Goal: Task Accomplishment & Management: Use online tool/utility

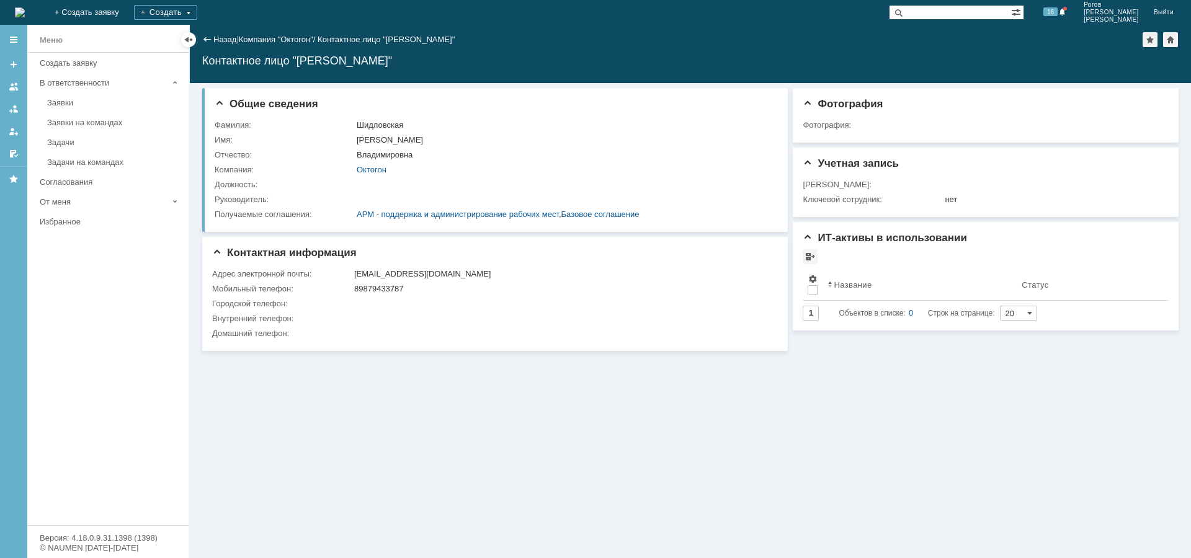
click at [211, 35] on div "Назад" at bounding box center [219, 39] width 34 height 9
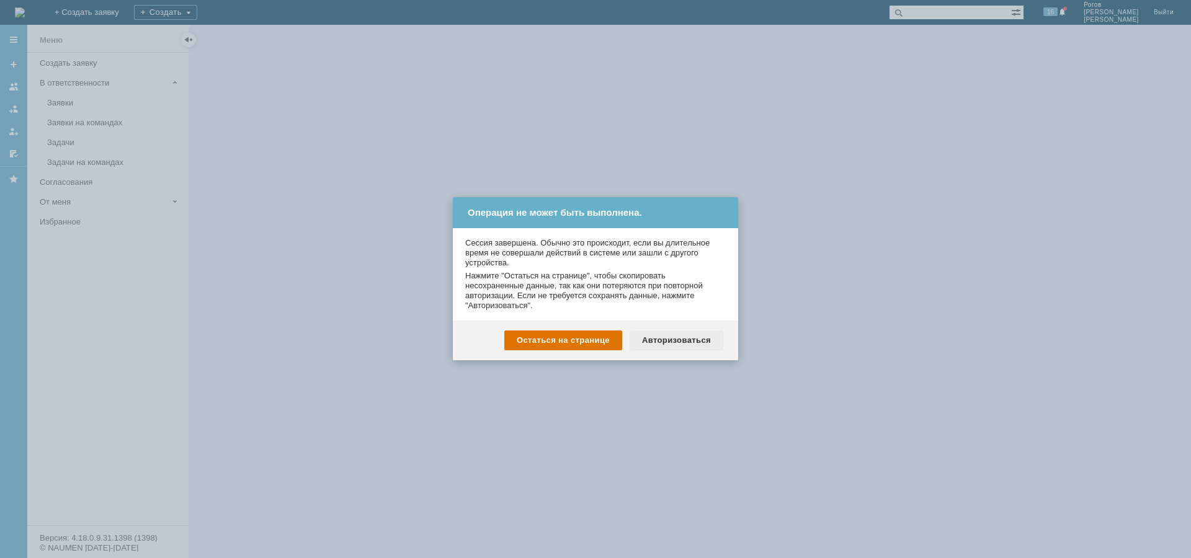
click at [658, 338] on div "Авторизоваться" at bounding box center [677, 341] width 94 height 20
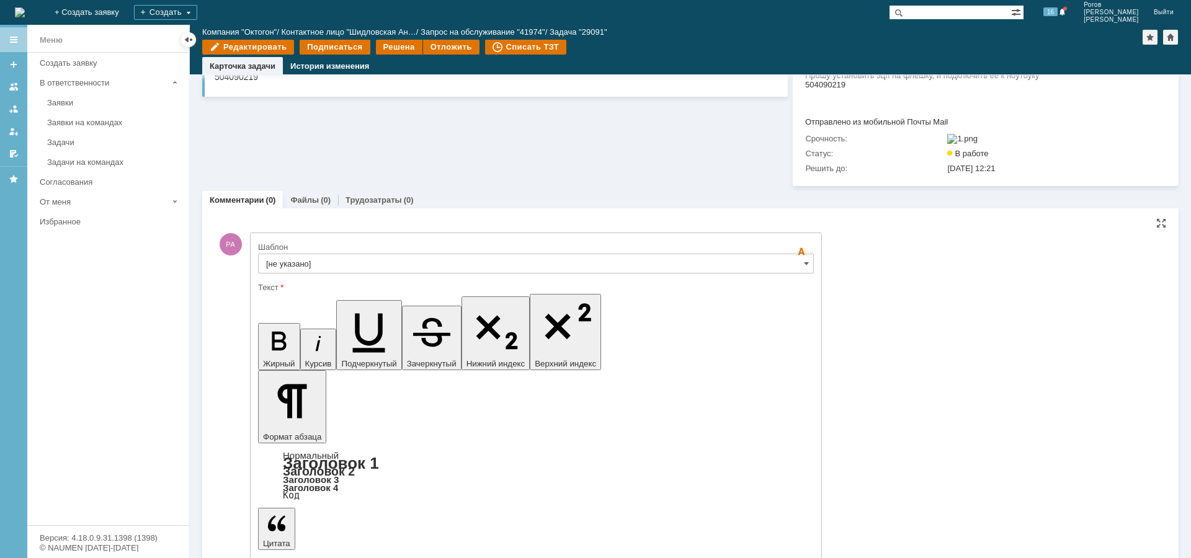
scroll to position [177, 0]
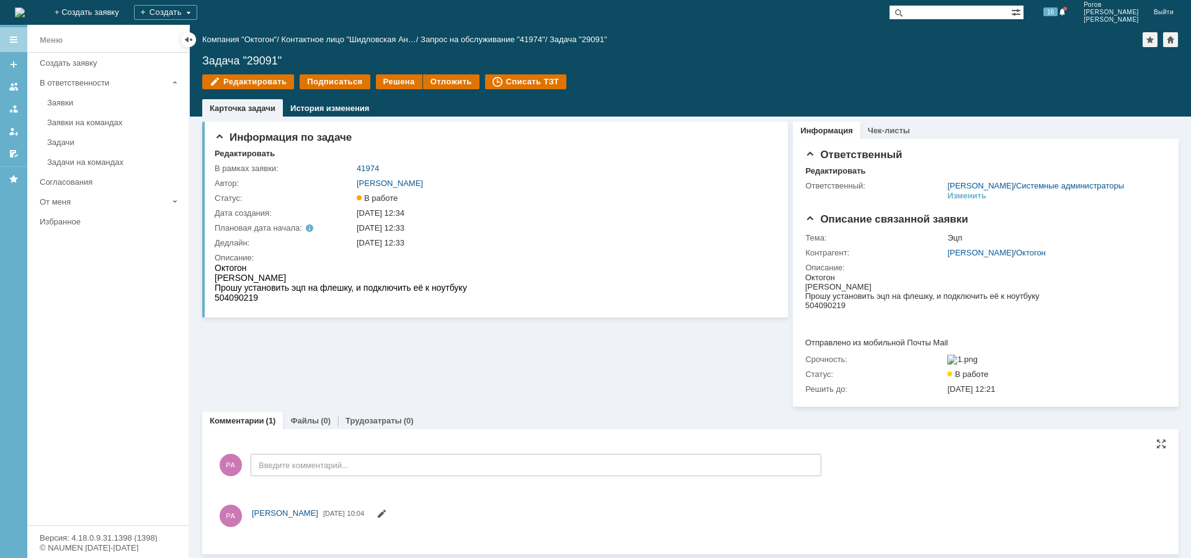
scroll to position [0, 0]
click at [388, 426] on link "Трудозатраты" at bounding box center [374, 420] width 56 height 9
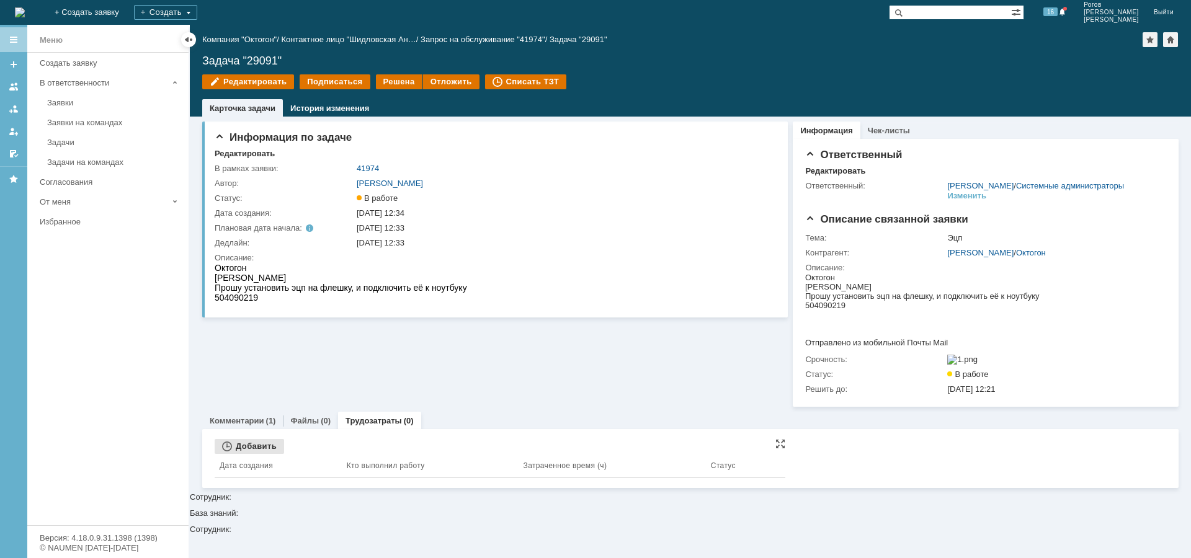
click at [260, 454] on div "Добавить" at bounding box center [249, 446] width 69 height 15
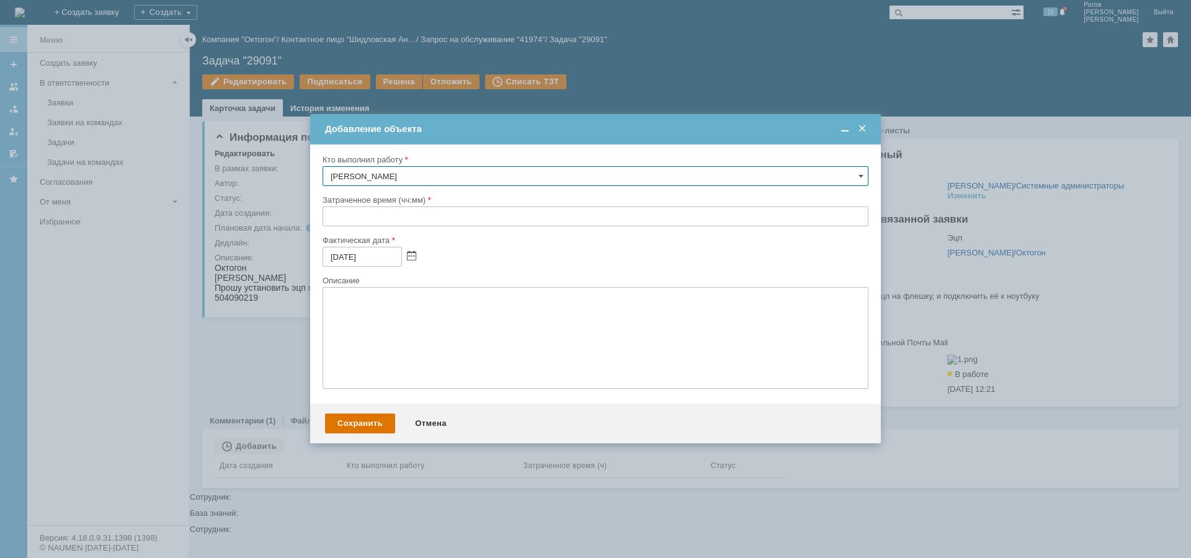
click at [380, 216] on input "text" at bounding box center [596, 217] width 546 height 20
type input "00:30"
click at [375, 416] on div "Сохранить" at bounding box center [360, 424] width 70 height 20
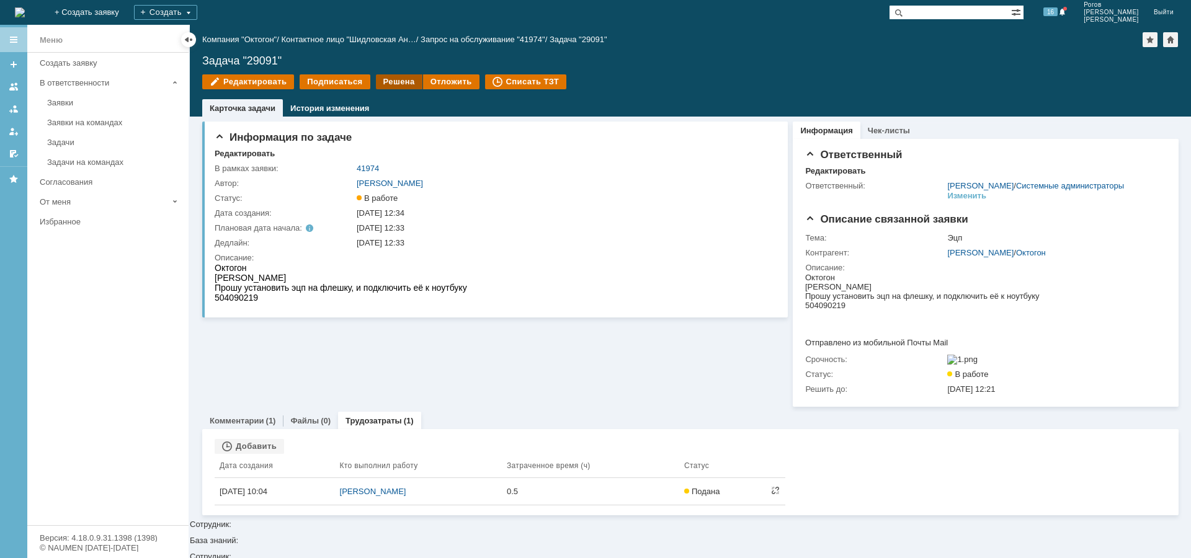
click at [408, 83] on div "Решена" at bounding box center [399, 81] width 47 height 15
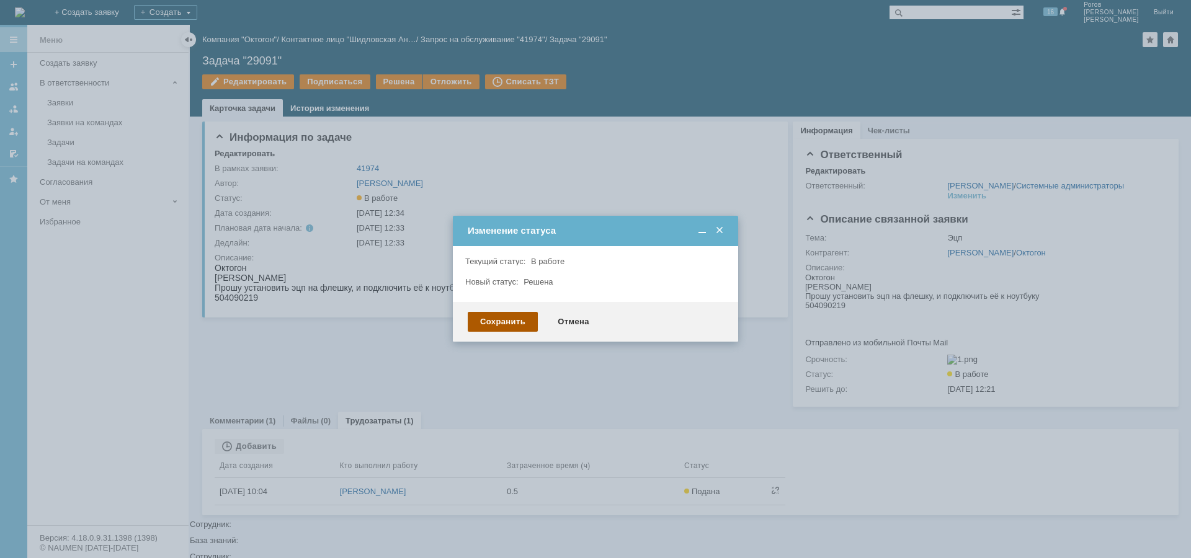
click at [509, 316] on div "Сохранить" at bounding box center [503, 322] width 70 height 20
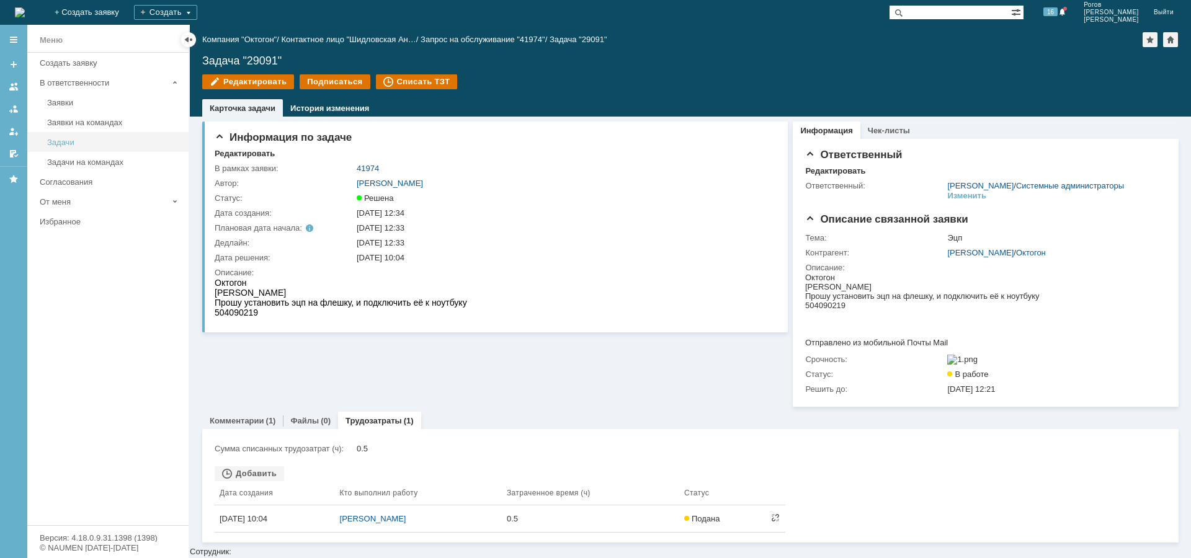
click at [72, 141] on div "Задачи" at bounding box center [114, 142] width 134 height 9
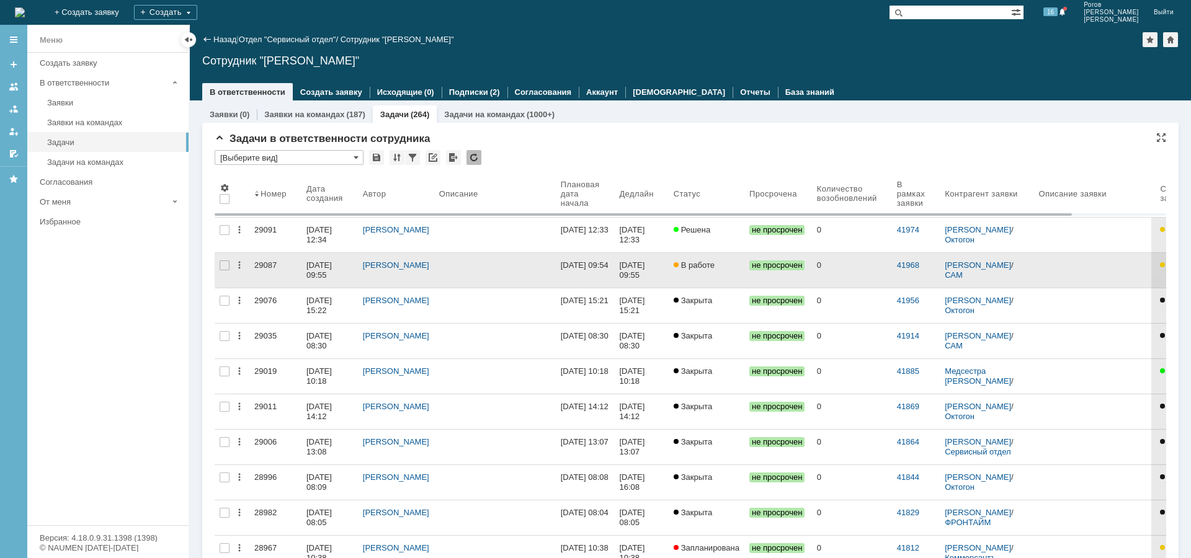
click at [269, 265] on div "29087" at bounding box center [275, 266] width 42 height 10
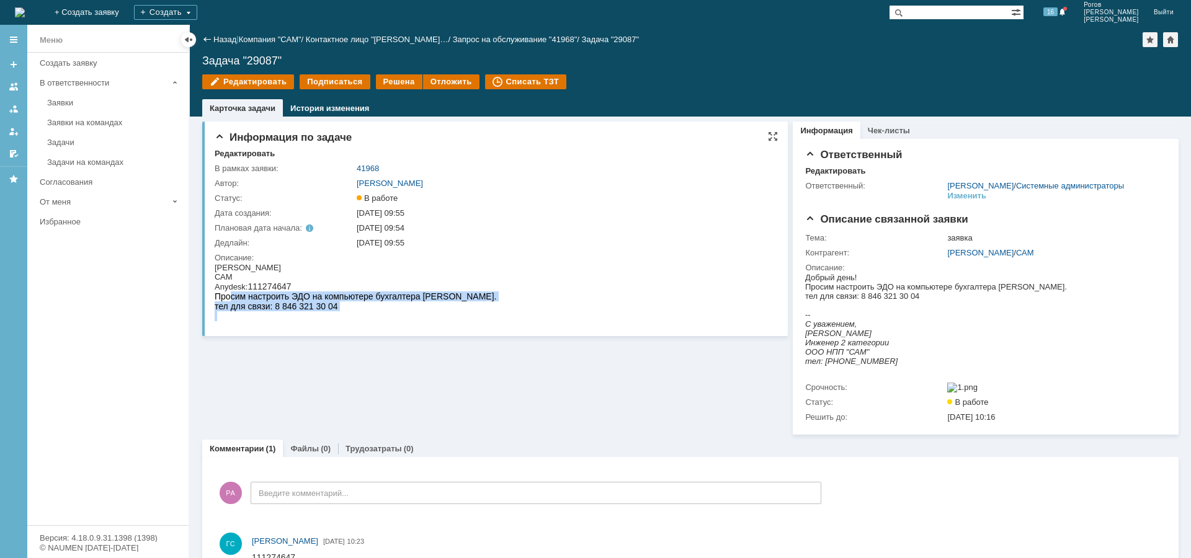
drag, startPoint x: 243, startPoint y: 299, endPoint x: 502, endPoint y: 298, distance: 259.3
click at [502, 298] on html "Бахолдина Оксана САМ Anydesk: 111274647 Просим настроить ЭДО на компьютере бухг…" at bounding box center [493, 292] width 557 height 58
click at [396, 308] on div "тел для связи: 8 846 321 30 04" at bounding box center [356, 306] width 282 height 10
